Goal: Transaction & Acquisition: Purchase product/service

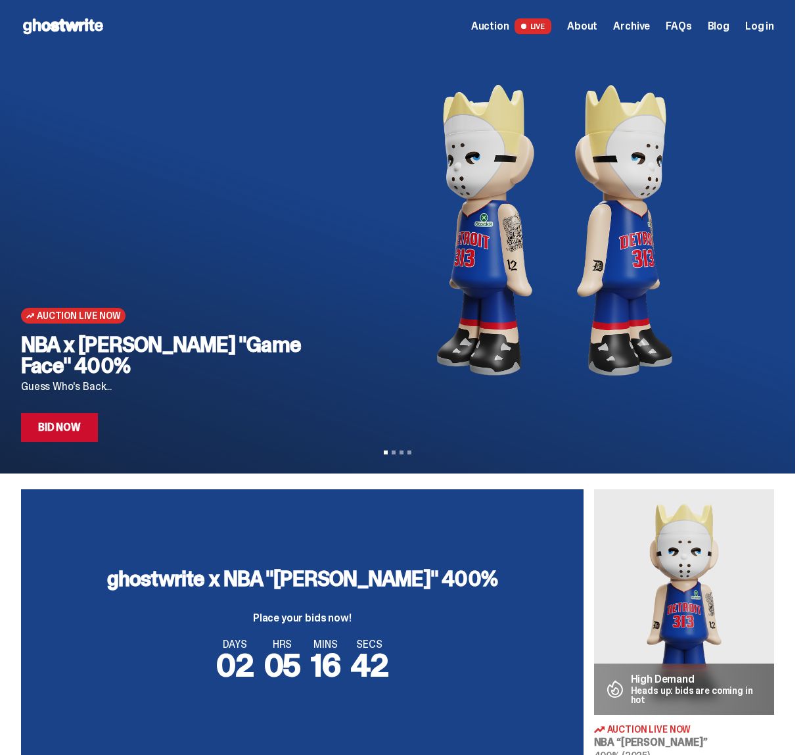
click at [529, 23] on link "Auction LIVE" at bounding box center [511, 26] width 80 height 16
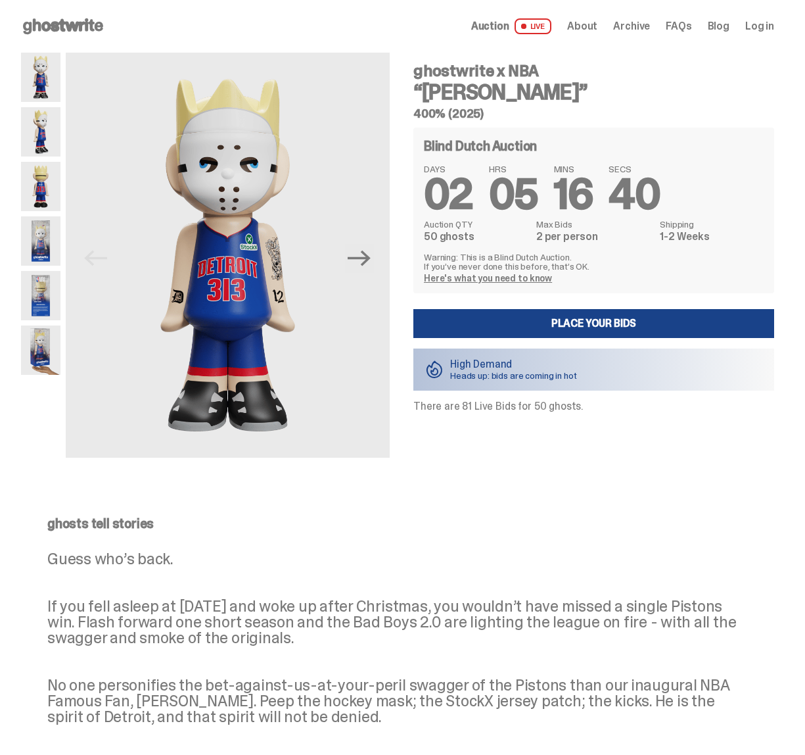
click at [27, 196] on img at bounding box center [40, 186] width 39 height 49
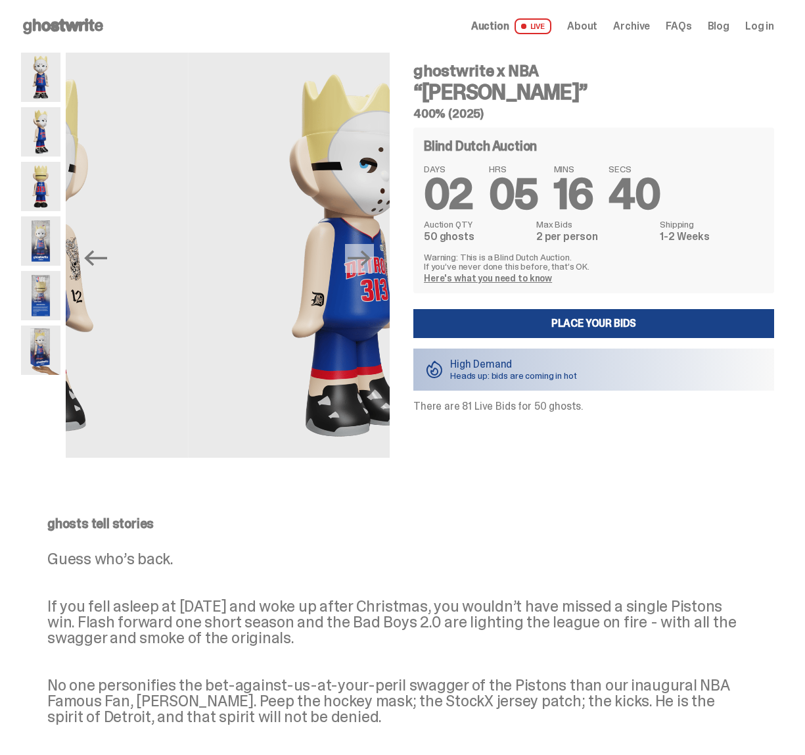
click at [26, 236] on img at bounding box center [40, 240] width 39 height 49
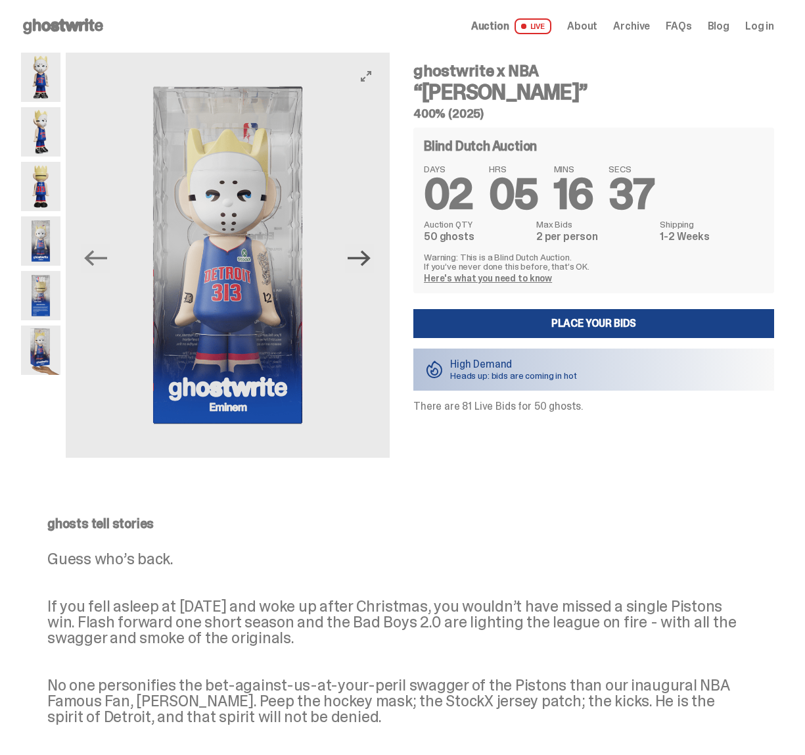
click at [371, 268] on icon "Next" at bounding box center [359, 258] width 23 height 23
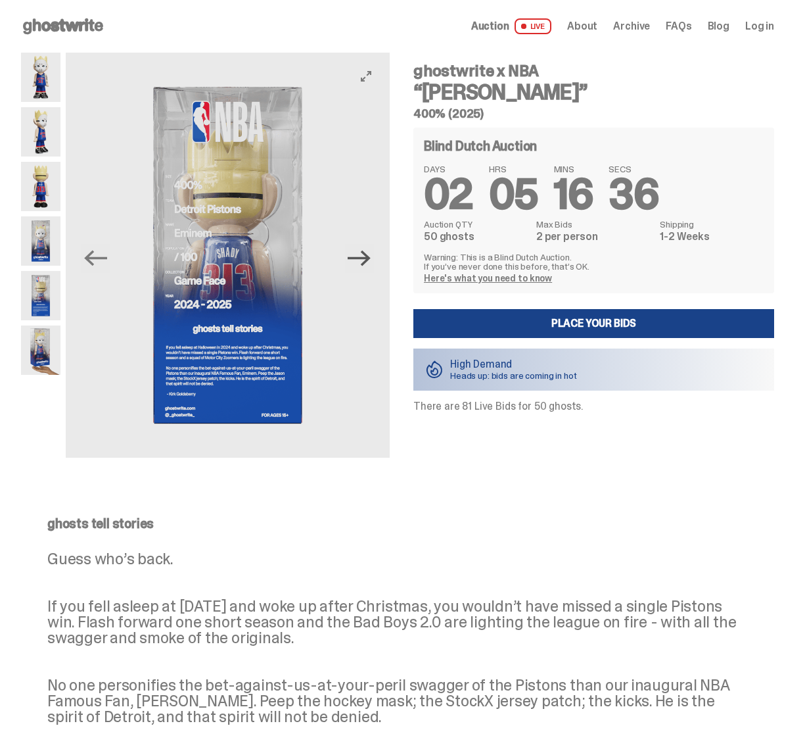
click at [371, 266] on icon "Next" at bounding box center [359, 258] width 23 height 23
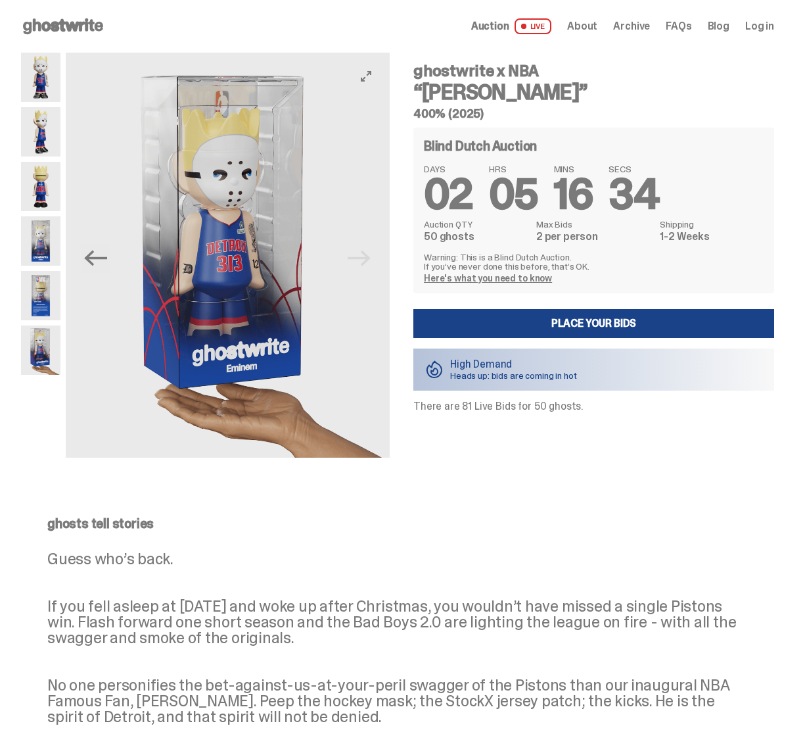
click at [371, 266] on img at bounding box center [228, 255] width 324 height 405
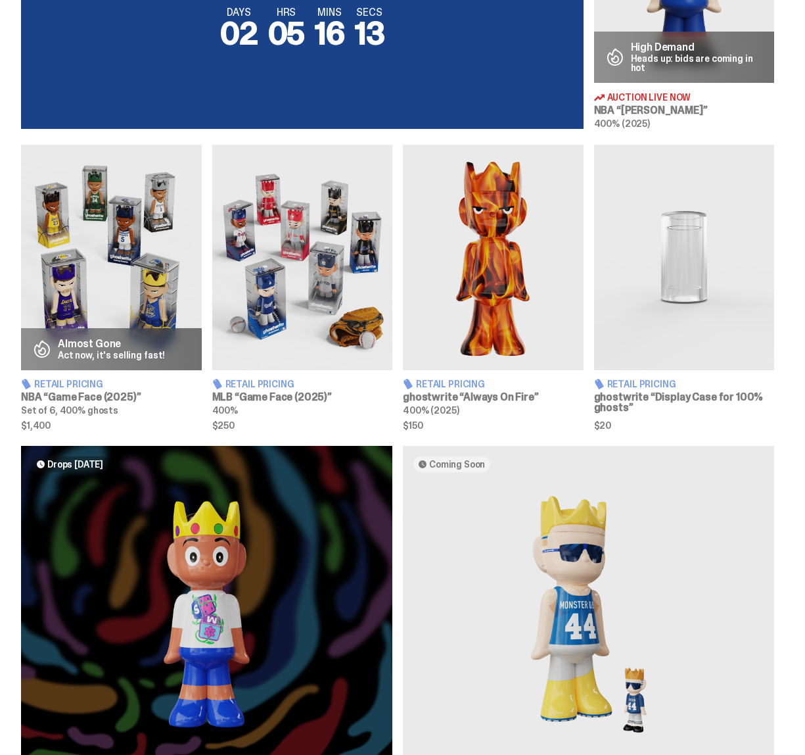
scroll to position [634, 0]
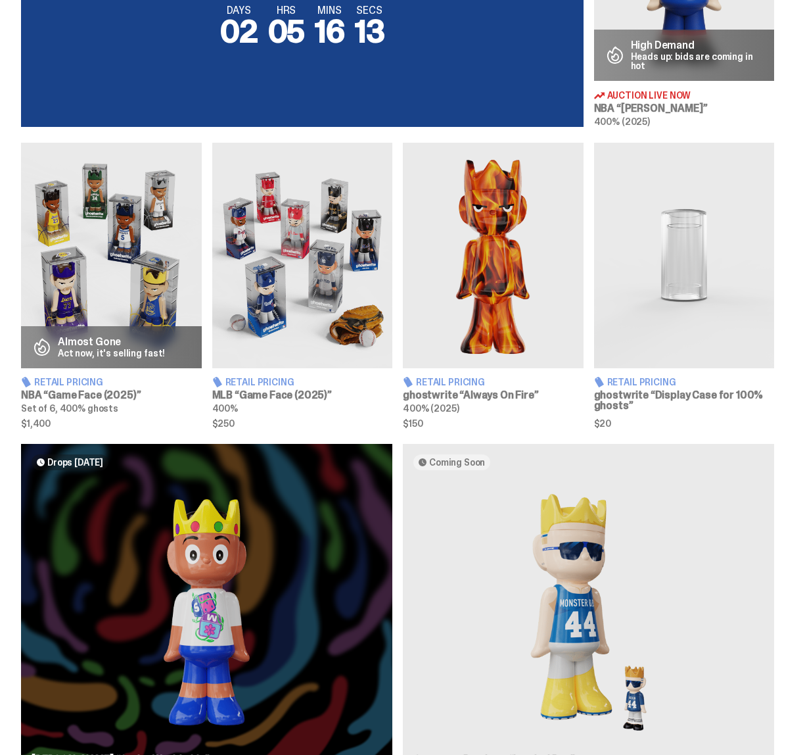
click at [143, 306] on img at bounding box center [111, 256] width 181 height 226
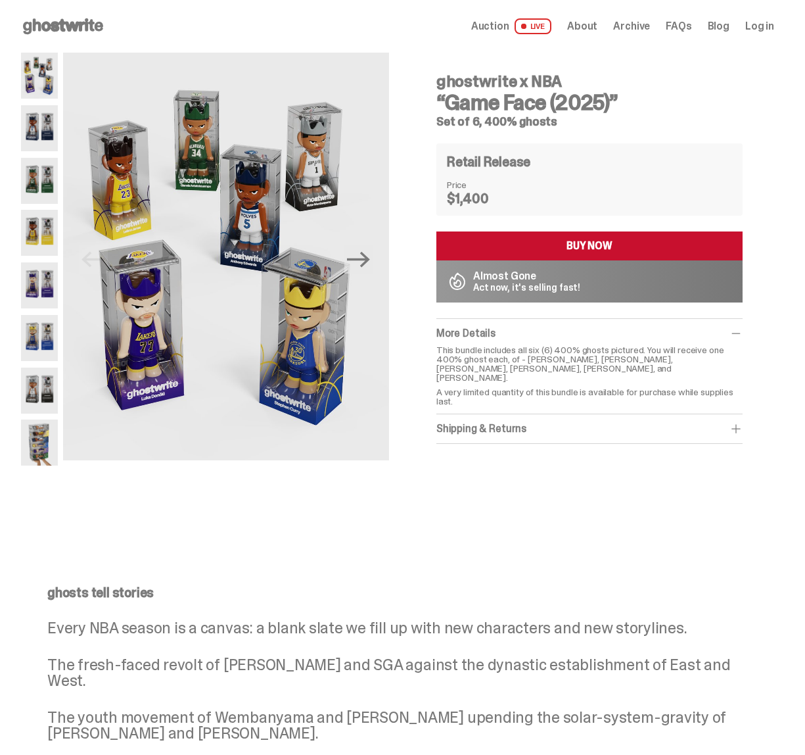
click at [31, 288] on img at bounding box center [39, 285] width 37 height 46
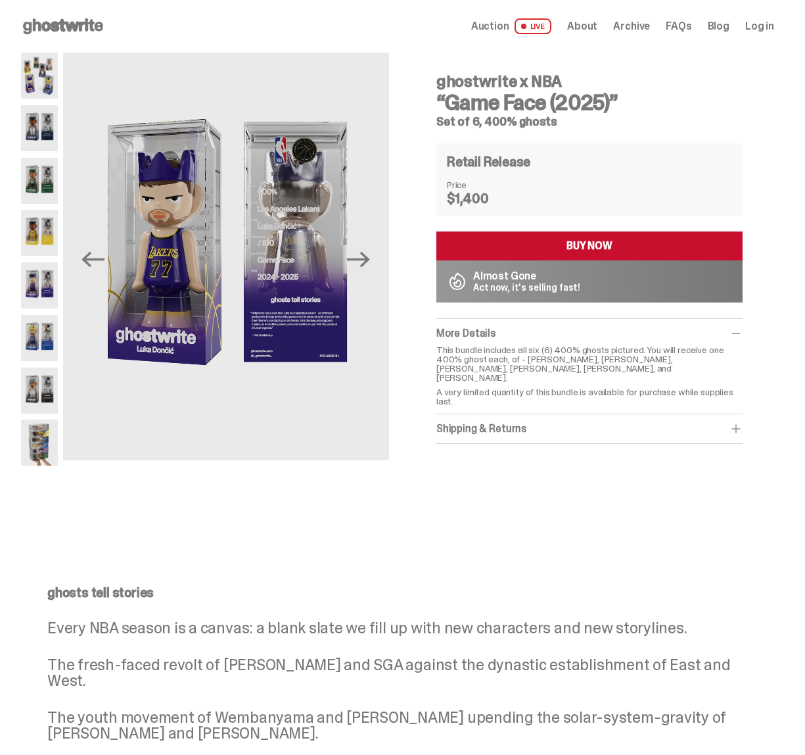
click at [39, 227] on img at bounding box center [39, 233] width 37 height 46
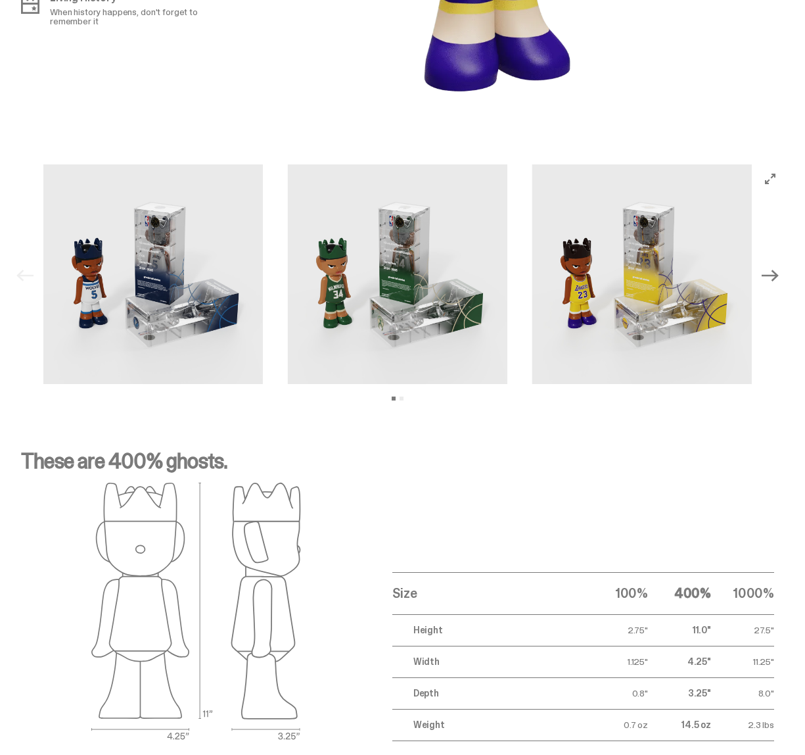
scroll to position [1343, 0]
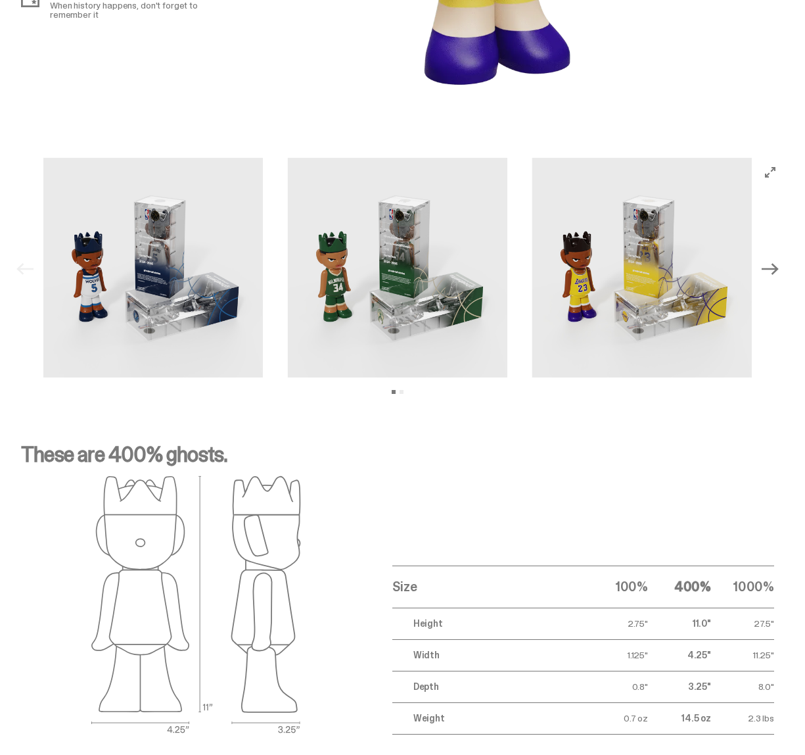
click at [400, 289] on img at bounding box center [398, 268] width 220 height 220
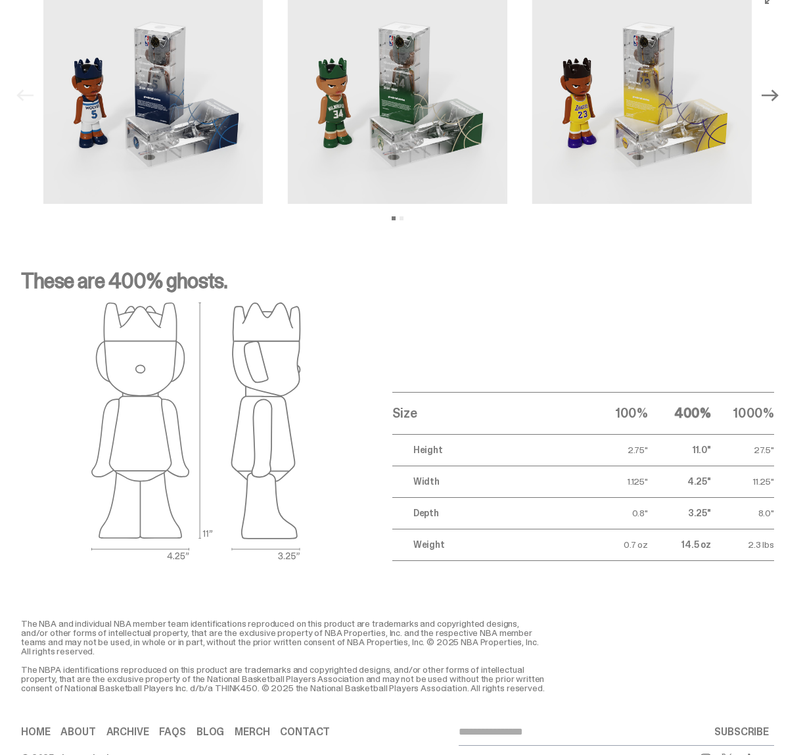
scroll to position [1545, 0]
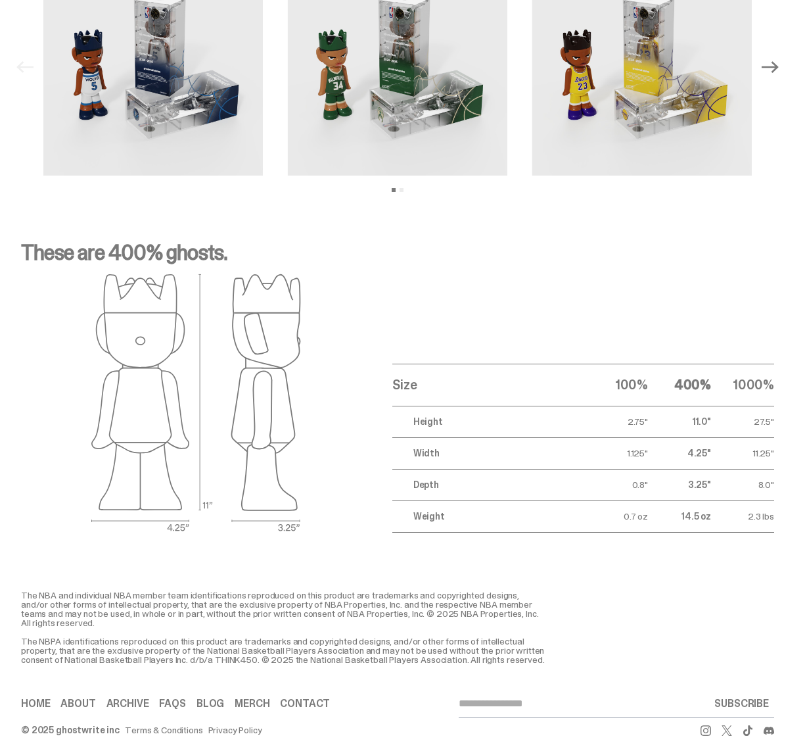
click at [239, 698] on link "Merch" at bounding box center [252, 703] width 35 height 11
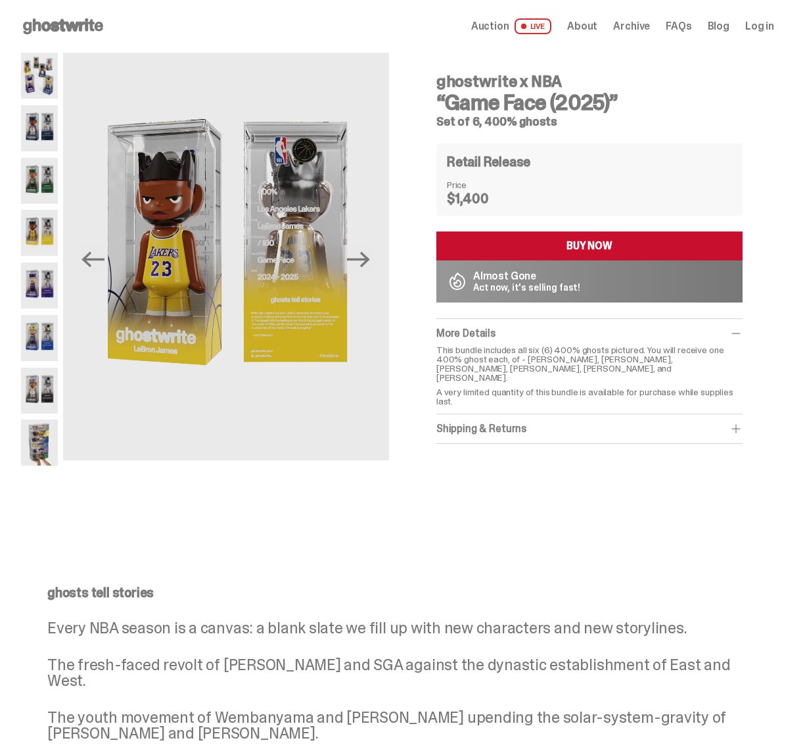
scroll to position [1545, 0]
